Goal: Contribute content: Add original content to the website for others to see

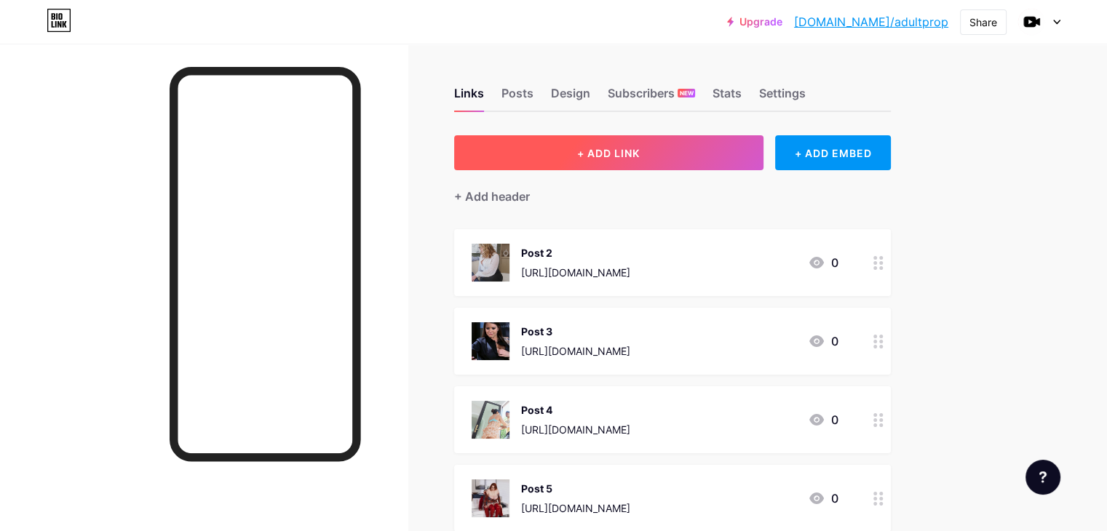
click at [735, 149] on button "+ ADD LINK" at bounding box center [608, 152] width 309 height 35
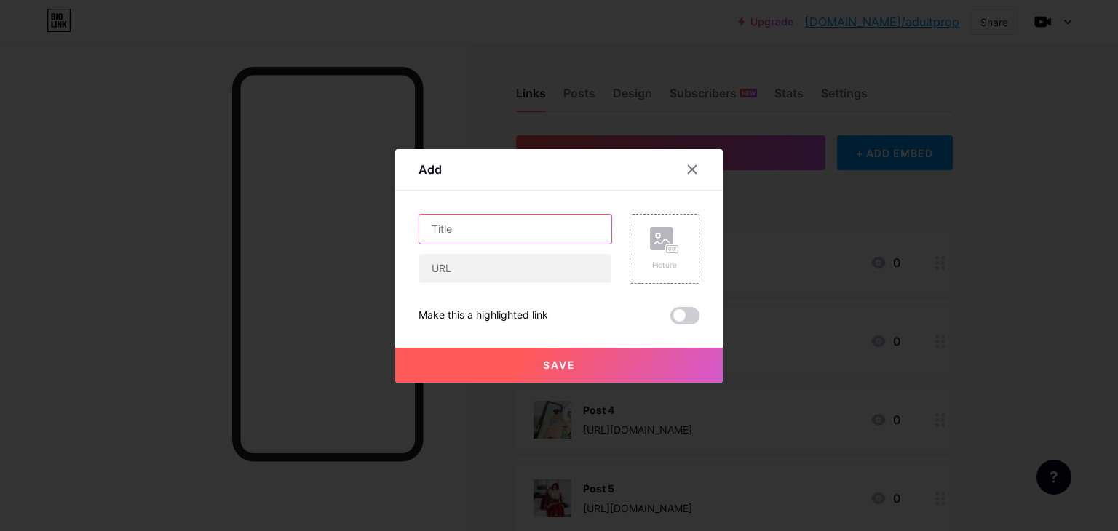
click at [527, 236] on input "text" at bounding box center [515, 229] width 192 height 29
type input "Post 9"
click at [517, 271] on input "text" at bounding box center [515, 268] width 192 height 29
paste input "[URL][DOMAIN_NAME]"
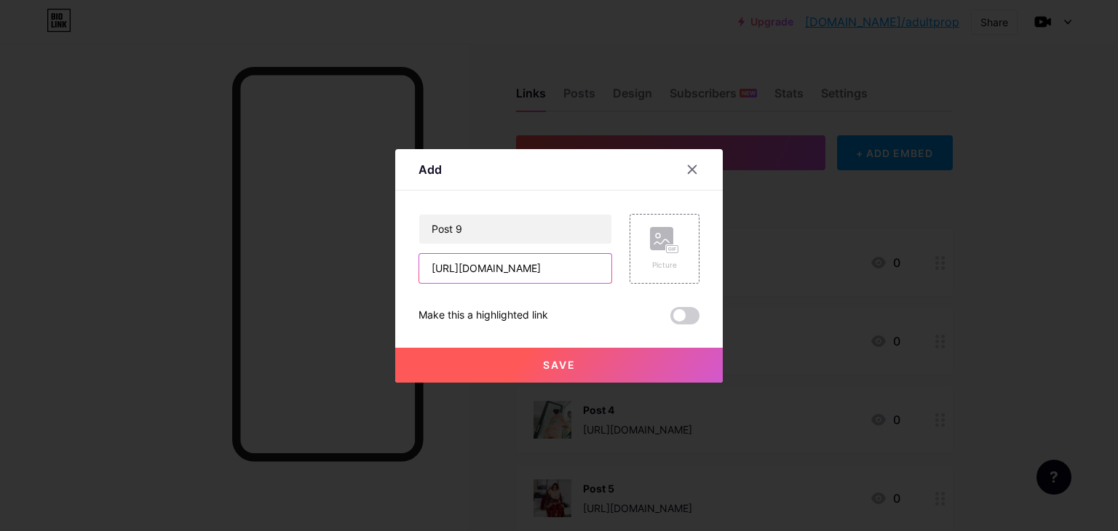
type input "[URL][DOMAIN_NAME]"
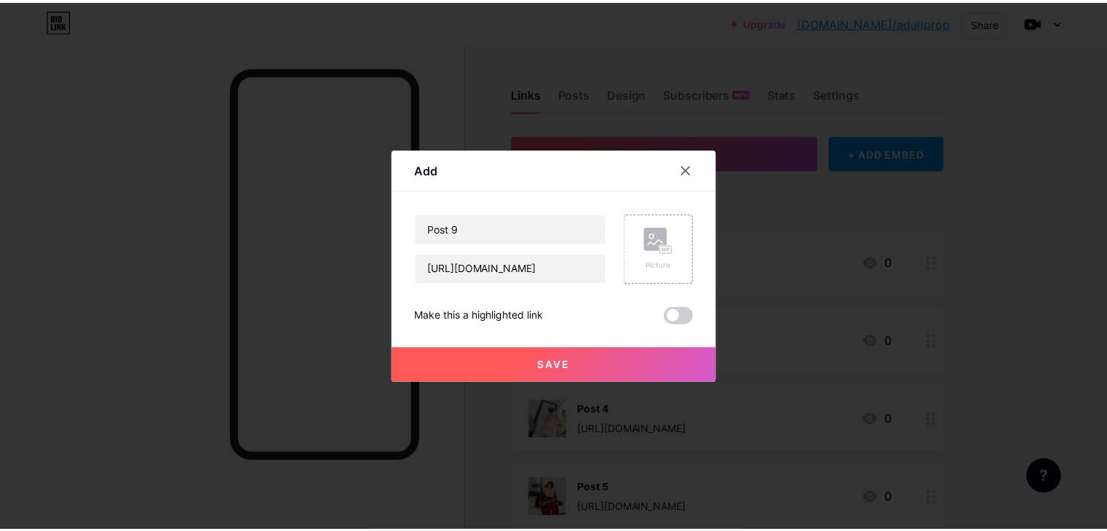
scroll to position [0, 0]
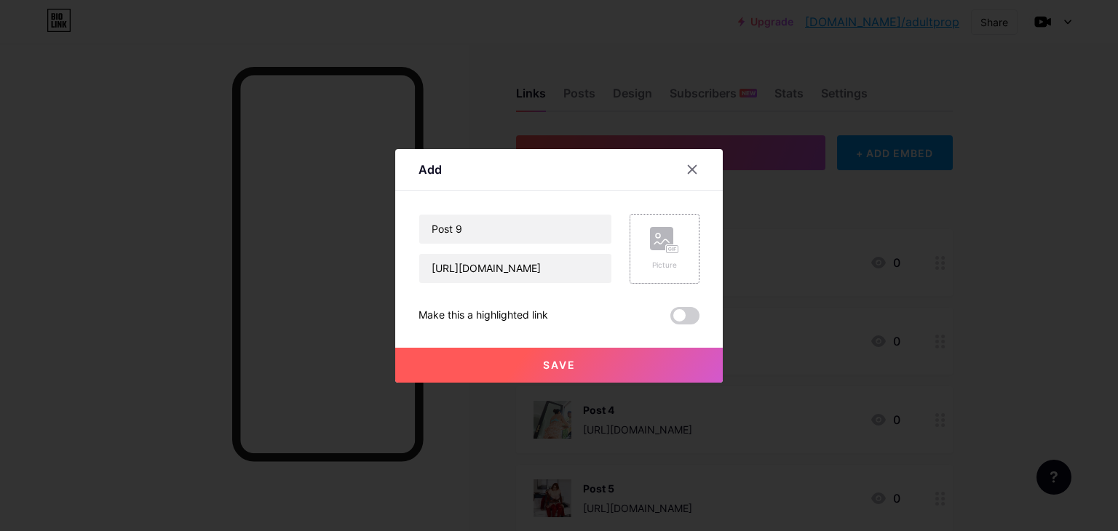
click at [655, 271] on div "Picture" at bounding box center [665, 249] width 70 height 70
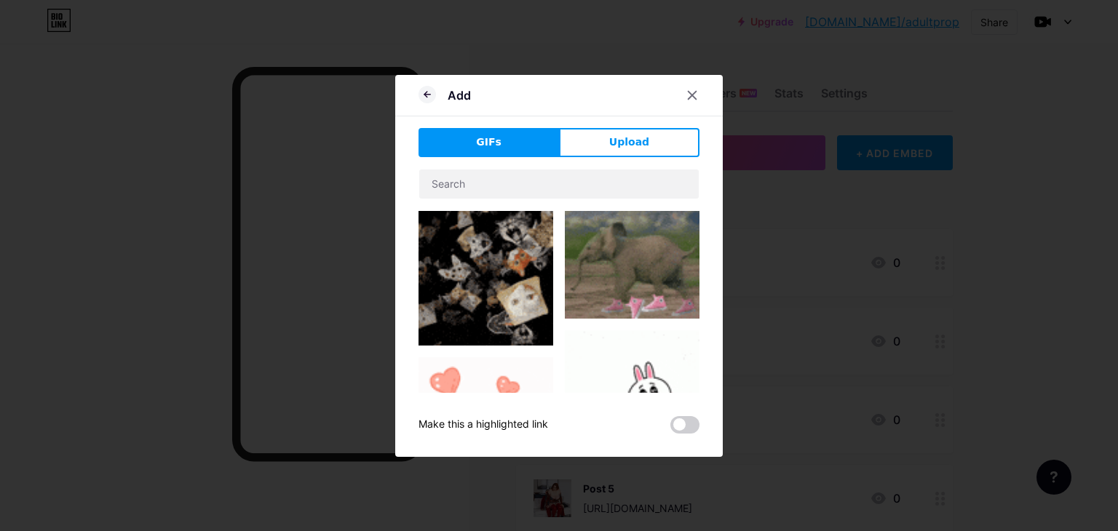
click at [607, 132] on button "Upload" at bounding box center [629, 142] width 141 height 29
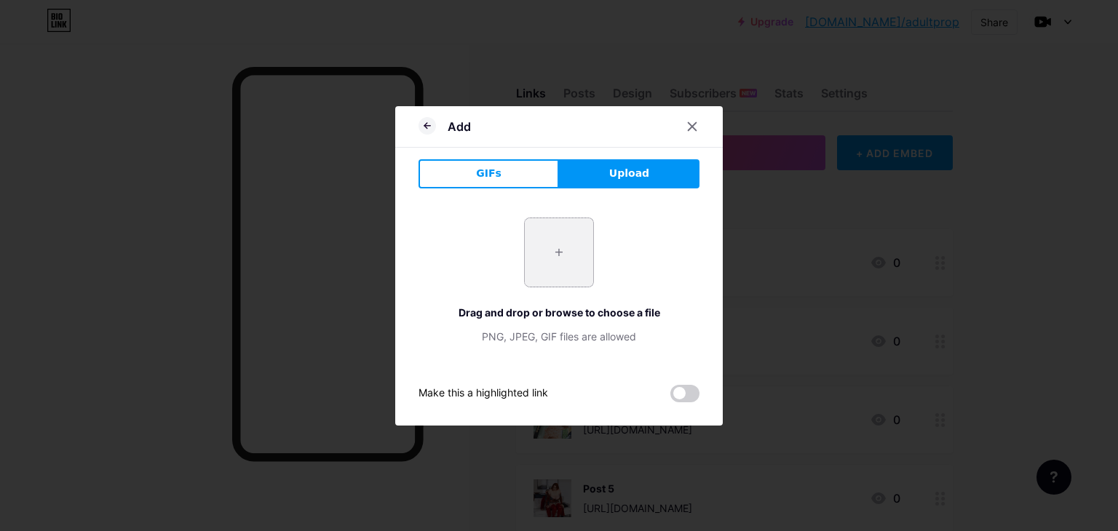
click at [545, 251] on input "file" at bounding box center [559, 252] width 68 height 68
type input "C:\fakepath\Screenshot [DATE] 145704.png"
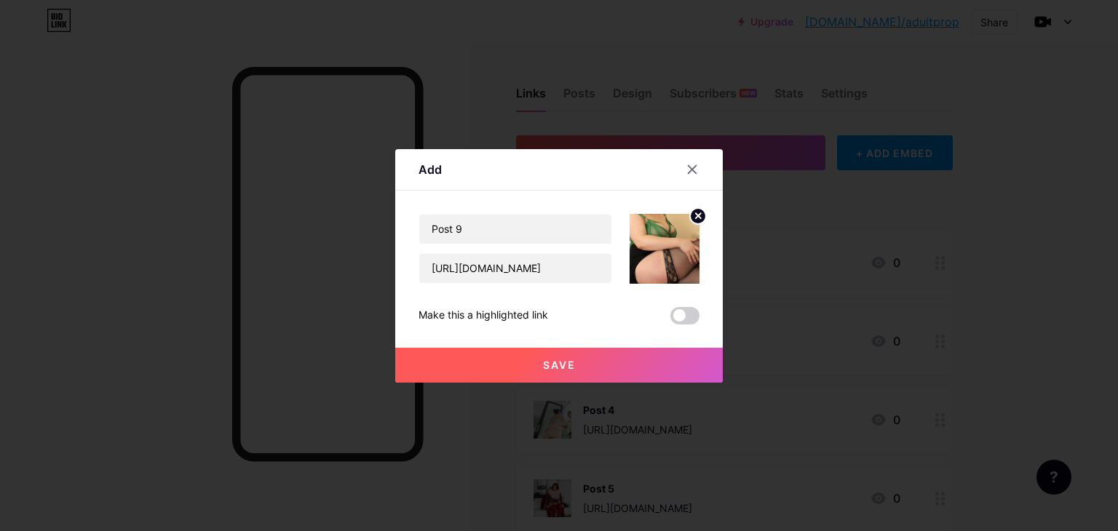
click at [560, 368] on span "Save" at bounding box center [559, 365] width 33 height 12
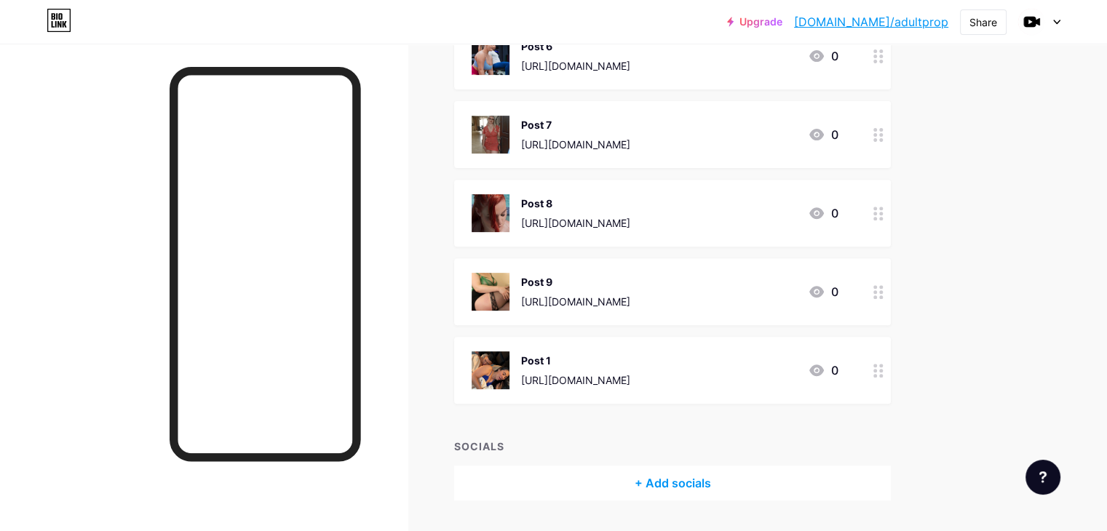
scroll to position [562, 0]
